Goal: Task Accomplishment & Management: Use online tool/utility

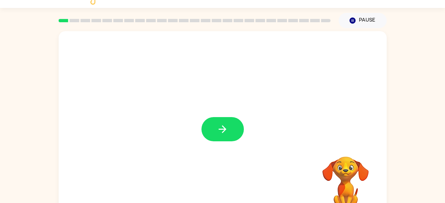
scroll to position [30, 0]
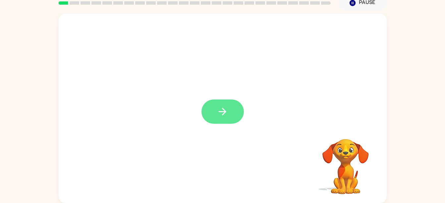
click at [226, 104] on button "button" at bounding box center [222, 111] width 42 height 24
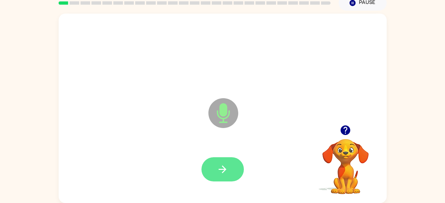
click at [227, 164] on icon "button" at bounding box center [223, 169] width 12 height 12
click at [229, 167] on button "button" at bounding box center [222, 169] width 42 height 24
click at [228, 165] on icon "button" at bounding box center [223, 169] width 12 height 12
click at [225, 174] on icon "button" at bounding box center [223, 169] width 12 height 12
click at [227, 164] on icon "button" at bounding box center [223, 169] width 12 height 12
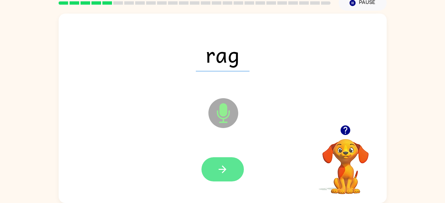
click at [224, 167] on icon "button" at bounding box center [223, 169] width 8 height 8
click at [229, 169] on button "button" at bounding box center [222, 169] width 42 height 24
click at [221, 167] on icon "button" at bounding box center [223, 169] width 12 height 12
click at [221, 165] on icon "button" at bounding box center [223, 169] width 12 height 12
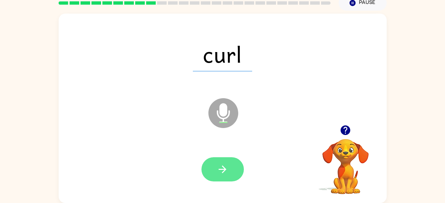
click at [227, 162] on button "button" at bounding box center [222, 169] width 42 height 24
click at [227, 163] on icon "button" at bounding box center [223, 169] width 12 height 12
click at [231, 168] on button "button" at bounding box center [222, 169] width 42 height 24
click at [231, 161] on button "button" at bounding box center [222, 169] width 42 height 24
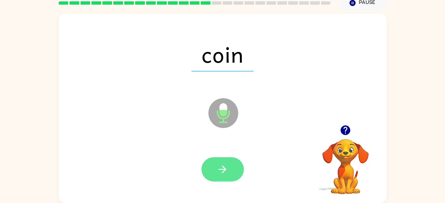
click at [215, 180] on button "button" at bounding box center [222, 169] width 42 height 24
click at [231, 164] on button "button" at bounding box center [222, 169] width 42 height 24
click at [230, 163] on button "button" at bounding box center [222, 169] width 42 height 24
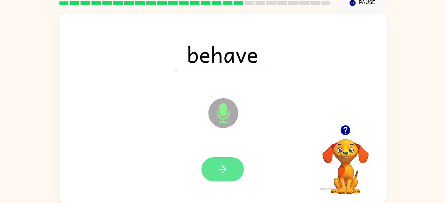
click at [233, 164] on button "button" at bounding box center [222, 169] width 42 height 24
click at [213, 169] on button "button" at bounding box center [222, 169] width 42 height 24
click at [225, 172] on icon "button" at bounding box center [223, 169] width 12 height 12
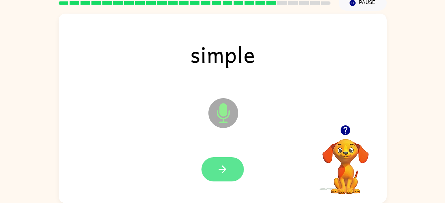
click at [231, 173] on button "button" at bounding box center [222, 169] width 42 height 24
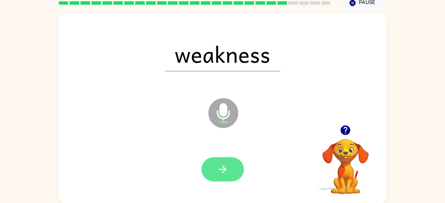
click at [232, 157] on button "button" at bounding box center [222, 169] width 42 height 24
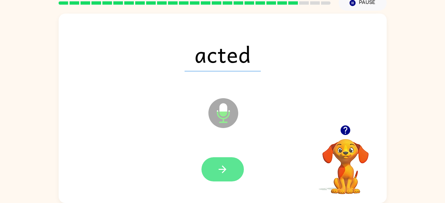
click at [216, 160] on button "button" at bounding box center [222, 169] width 42 height 24
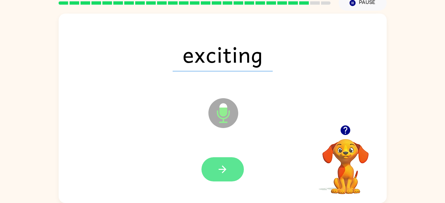
click at [218, 180] on button "button" at bounding box center [222, 169] width 42 height 24
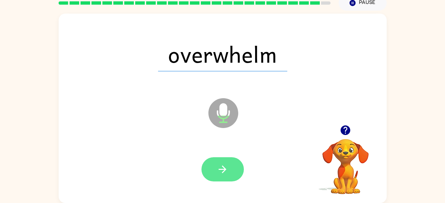
click at [218, 157] on button "button" at bounding box center [222, 169] width 42 height 24
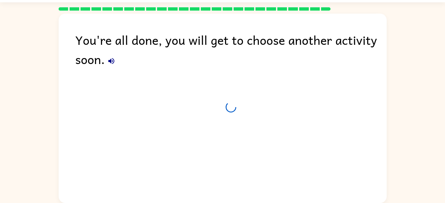
scroll to position [18, 0]
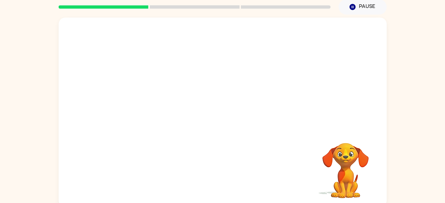
scroll to position [30, 0]
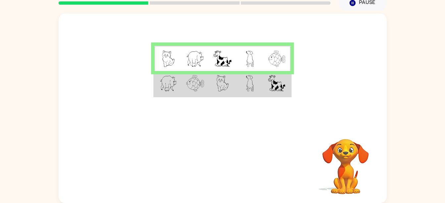
click at [252, 85] on img at bounding box center [250, 83] width 8 height 17
click at [239, 84] on td at bounding box center [249, 84] width 27 height 26
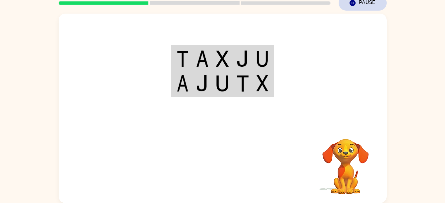
click at [353, 3] on icon "Pause" at bounding box center [352, 2] width 7 height 7
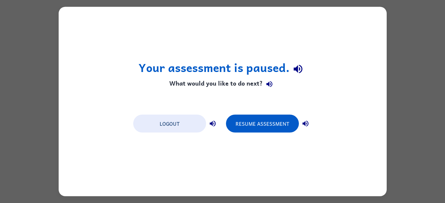
scroll to position [0, 0]
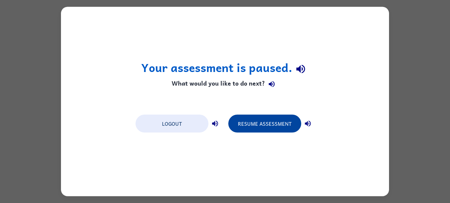
click at [281, 121] on button "Resume Assessment" at bounding box center [264, 124] width 73 height 18
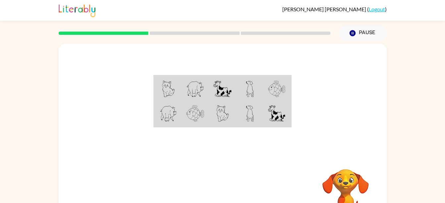
click at [256, 85] on td at bounding box center [249, 89] width 27 height 26
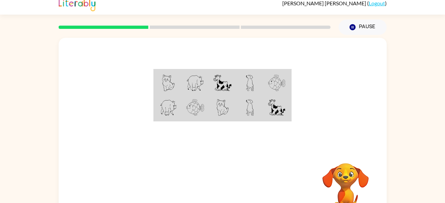
scroll to position [7, 0]
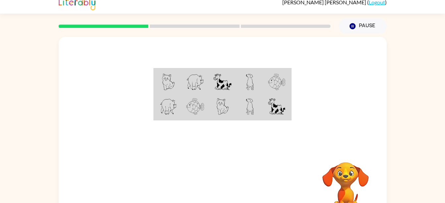
click at [279, 117] on td at bounding box center [276, 107] width 27 height 26
click at [274, 112] on img at bounding box center [276, 106] width 17 height 17
click at [276, 108] on img at bounding box center [276, 106] width 17 height 17
click at [271, 112] on img at bounding box center [276, 106] width 17 height 17
click at [272, 110] on img at bounding box center [276, 106] width 17 height 17
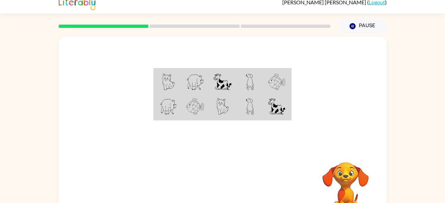
click at [272, 111] on img at bounding box center [276, 106] width 17 height 17
click at [264, 84] on td at bounding box center [276, 82] width 27 height 26
click at [271, 88] on img at bounding box center [276, 82] width 17 height 17
click at [277, 93] on td at bounding box center [276, 82] width 27 height 26
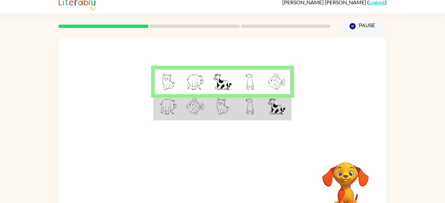
click at [235, 79] on td at bounding box center [222, 82] width 27 height 26
click at [243, 110] on td at bounding box center [249, 107] width 27 height 26
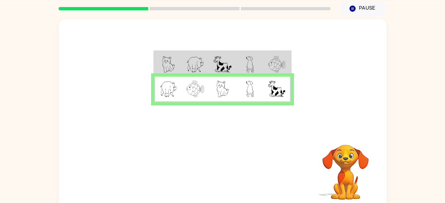
scroll to position [30, 0]
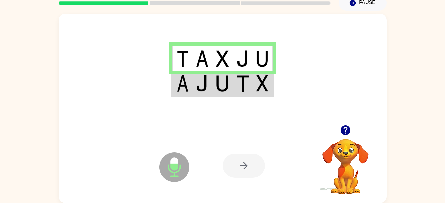
click at [257, 83] on img at bounding box center [262, 83] width 12 height 17
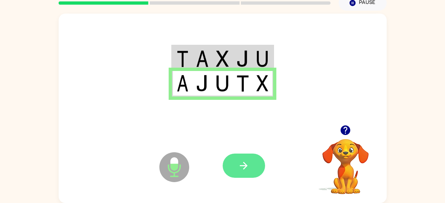
click at [256, 157] on button "button" at bounding box center [244, 165] width 42 height 24
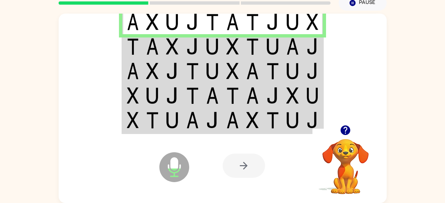
click at [211, 44] on img at bounding box center [212, 46] width 13 height 17
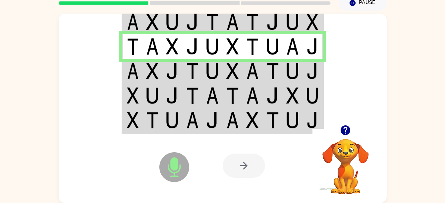
click at [252, 70] on img at bounding box center [252, 71] width 13 height 17
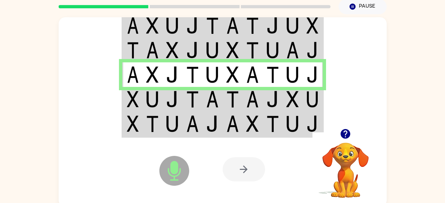
scroll to position [23, 0]
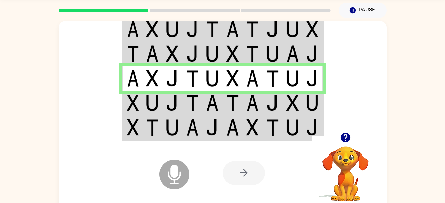
click at [300, 111] on td at bounding box center [293, 102] width 20 height 25
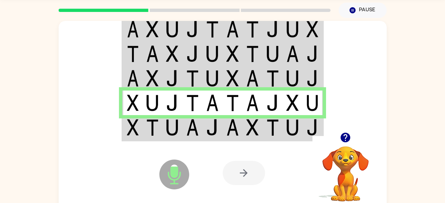
click at [238, 133] on img at bounding box center [232, 127] width 13 height 17
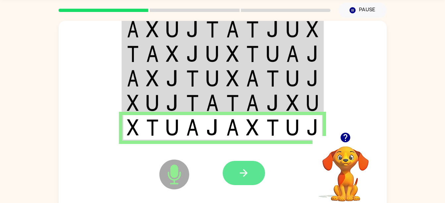
click at [251, 172] on button "button" at bounding box center [244, 173] width 42 height 24
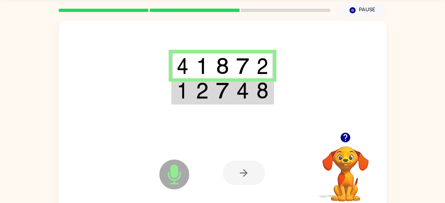
click at [259, 86] on img at bounding box center [262, 90] width 12 height 17
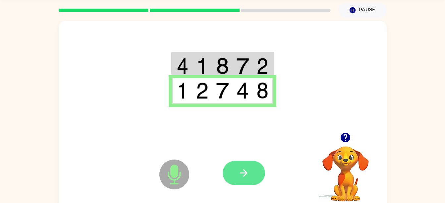
click at [249, 173] on button "button" at bounding box center [244, 173] width 42 height 24
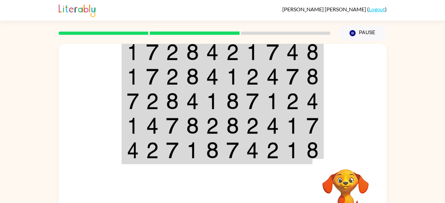
scroll to position [30, 0]
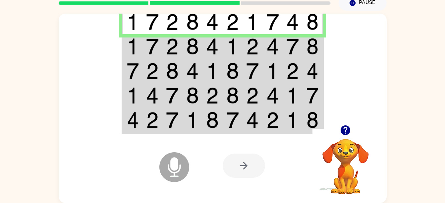
click at [272, 41] on img at bounding box center [272, 46] width 13 height 17
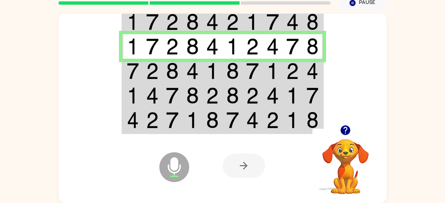
click at [303, 69] on td at bounding box center [313, 71] width 20 height 25
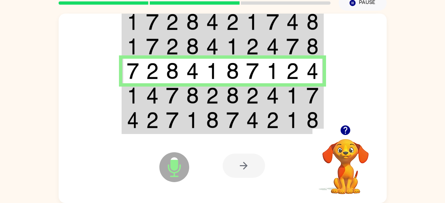
click at [310, 93] on img at bounding box center [312, 95] width 12 height 17
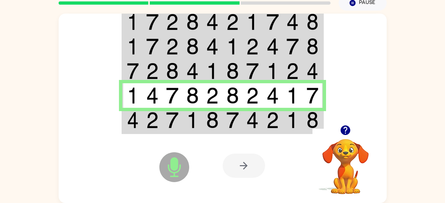
click at [319, 124] on div at bounding box center [345, 130] width 66 height 17
click at [292, 114] on img at bounding box center [292, 120] width 13 height 17
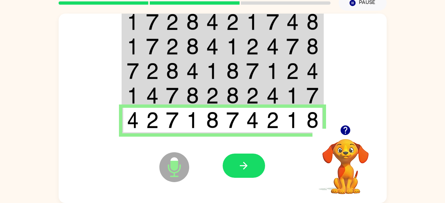
click at [315, 119] on img at bounding box center [312, 120] width 12 height 17
click at [255, 159] on button "button" at bounding box center [244, 165] width 42 height 24
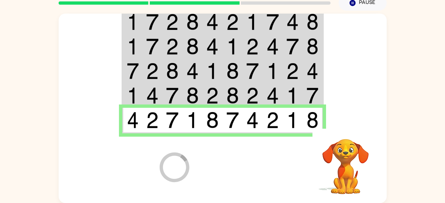
scroll to position [18, 0]
